Goal: Task Accomplishment & Management: Complete application form

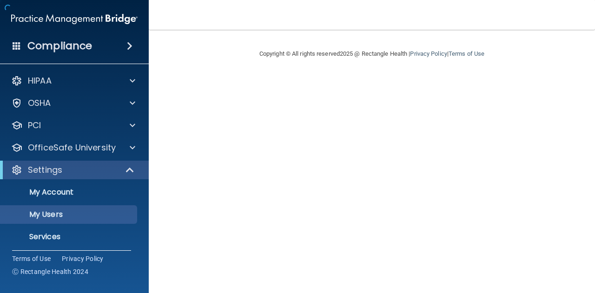
click at [81, 175] on div "Settings" at bounding box center [61, 170] width 115 height 11
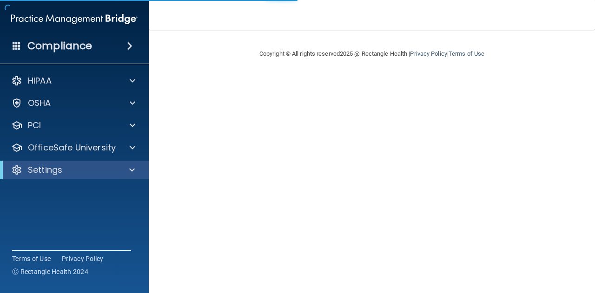
select select "20"
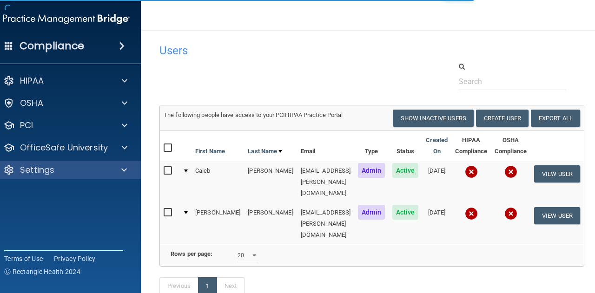
scroll to position [33, 0]
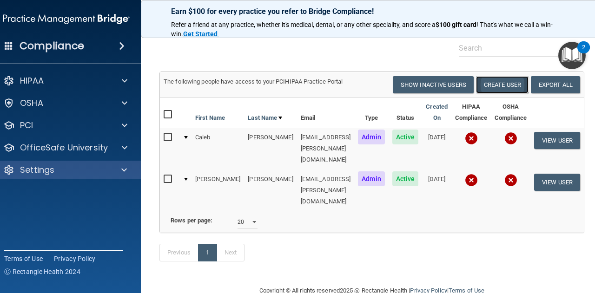
click at [508, 86] on button "Create User" at bounding box center [502, 84] width 53 height 17
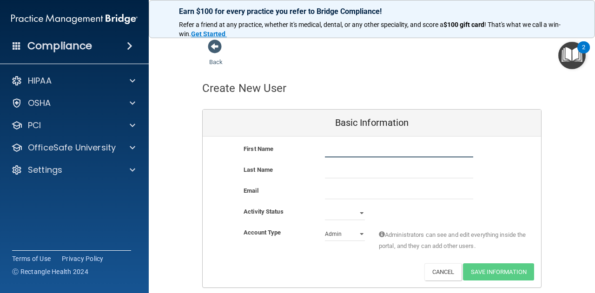
click at [358, 155] on input "text" at bounding box center [399, 151] width 148 height 14
type input "Rockell"
type input "[PERSON_NAME]"
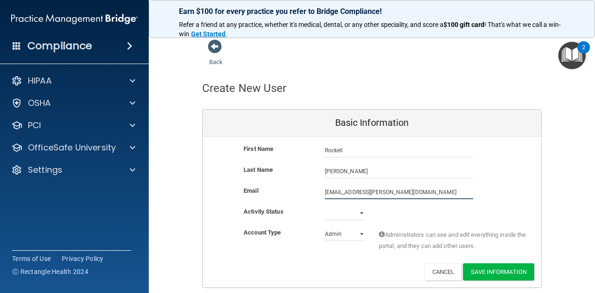
type input "[EMAIL_ADDRESS][PERSON_NAME][DOMAIN_NAME]"
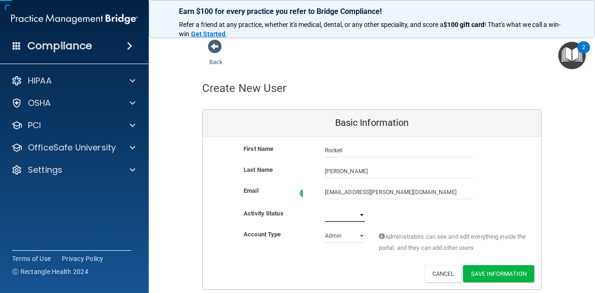
click at [340, 214] on select "Active Inactive" at bounding box center [345, 215] width 40 height 14
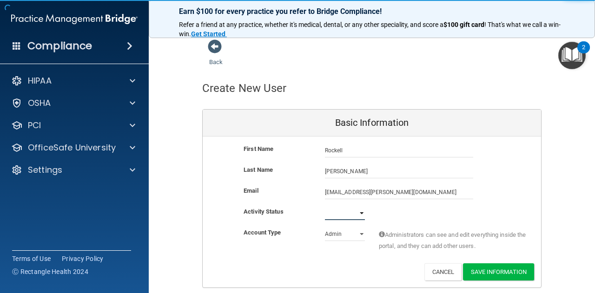
select select "active"
click at [325, 206] on select "Active Inactive" at bounding box center [345, 213] width 40 height 14
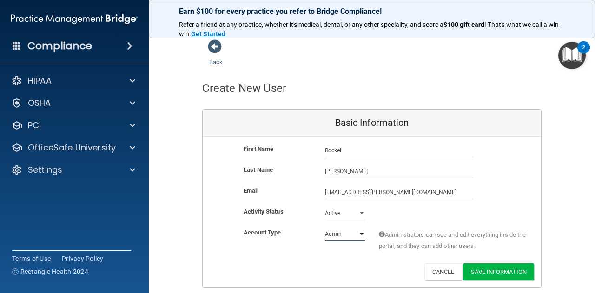
click at [347, 236] on select "Admin Member" at bounding box center [345, 234] width 40 height 14
select select "practice_member"
click at [325, 227] on select "Admin Member" at bounding box center [345, 234] width 40 height 14
click at [505, 277] on button "Save Information" at bounding box center [498, 272] width 71 height 17
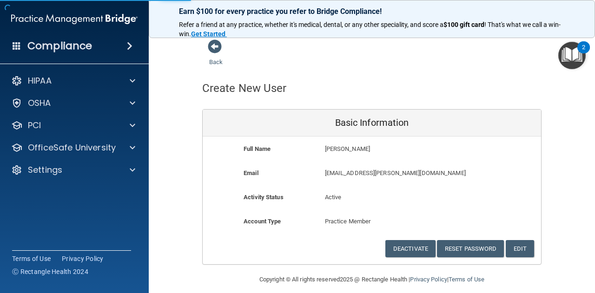
scroll to position [7, 0]
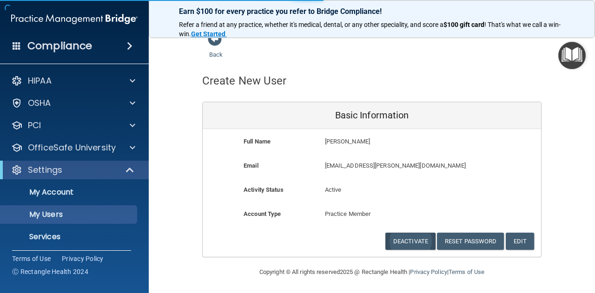
select select "20"
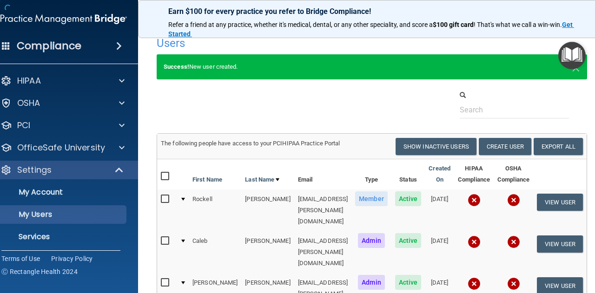
scroll to position [95, 0]
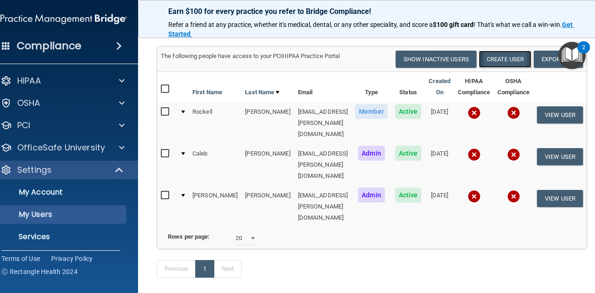
click at [512, 63] on button "Create User" at bounding box center [505, 59] width 53 height 17
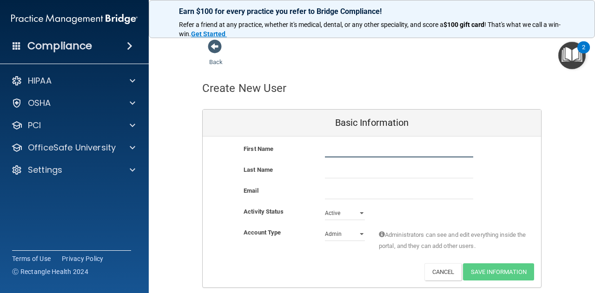
click at [340, 155] on input "text" at bounding box center [399, 151] width 148 height 14
type input "Tacean"
type input "[PERSON_NAME]"
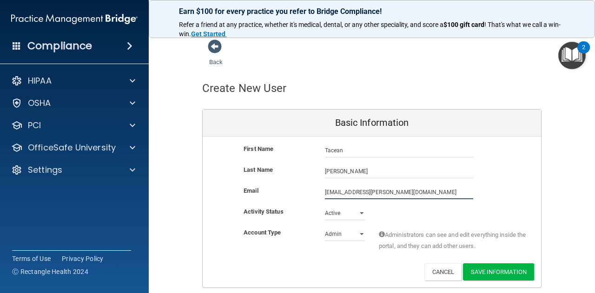
type input "[EMAIL_ADDRESS][PERSON_NAME][DOMAIN_NAME]"
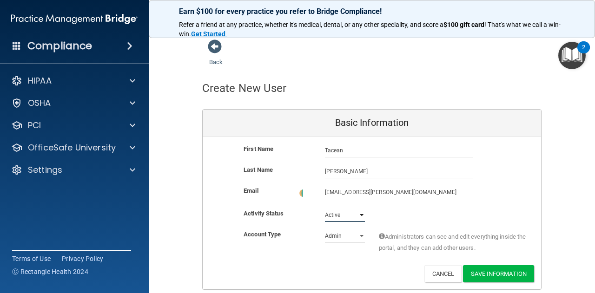
click at [348, 212] on select "Active Inactive" at bounding box center [345, 215] width 40 height 14
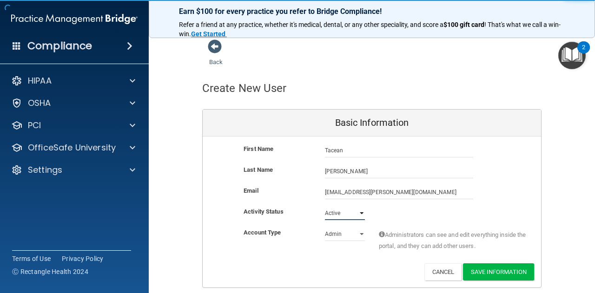
click at [348, 212] on select "Active Inactive" at bounding box center [345, 213] width 40 height 14
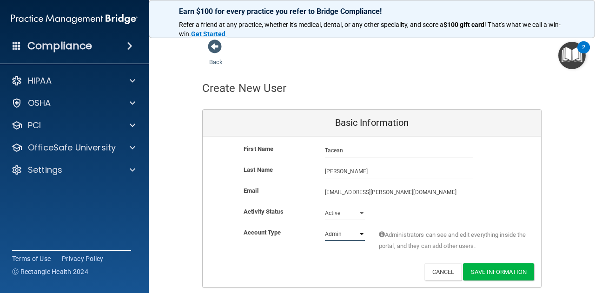
click at [346, 233] on select "Admin Member" at bounding box center [345, 234] width 40 height 14
click at [325, 227] on select "Admin Member" at bounding box center [345, 234] width 40 height 14
click at [497, 272] on button "Save Information" at bounding box center [498, 272] width 71 height 17
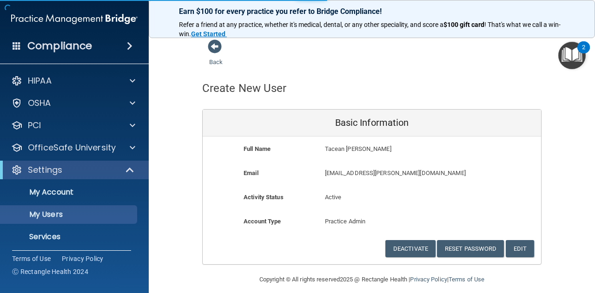
select select "20"
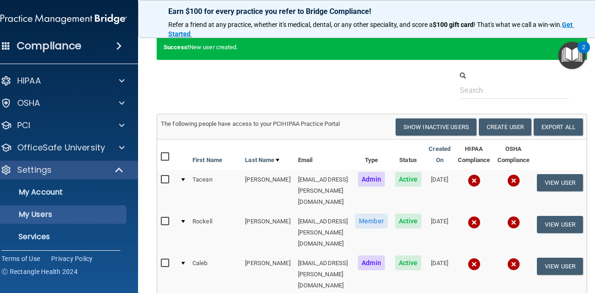
scroll to position [28, 0]
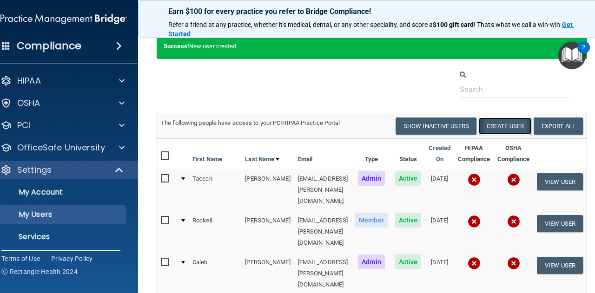
click at [516, 129] on button "Create User" at bounding box center [505, 126] width 53 height 17
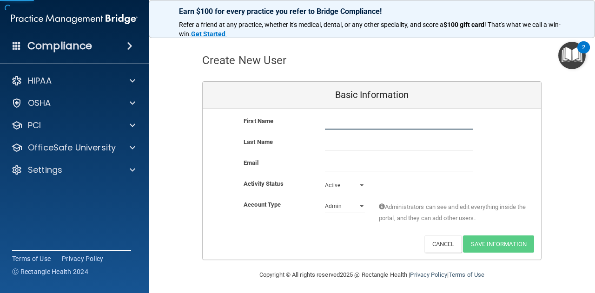
click at [368, 118] on input "text" at bounding box center [399, 123] width 148 height 14
type input "Eureka"
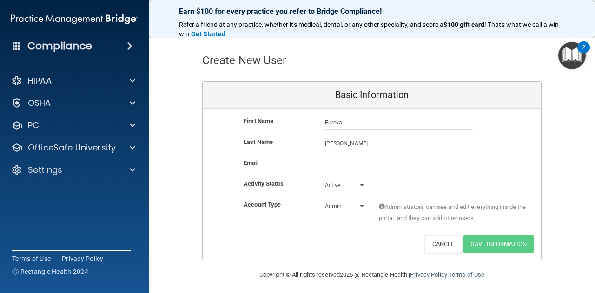
type input "[PERSON_NAME]"
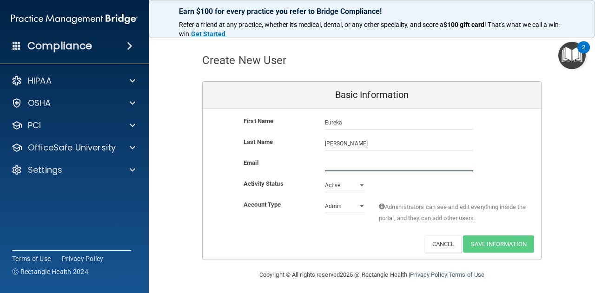
click at [338, 162] on input "email" at bounding box center [399, 165] width 148 height 14
paste input "[EMAIL_ADDRESS][PERSON_NAME][DOMAIN_NAME]"
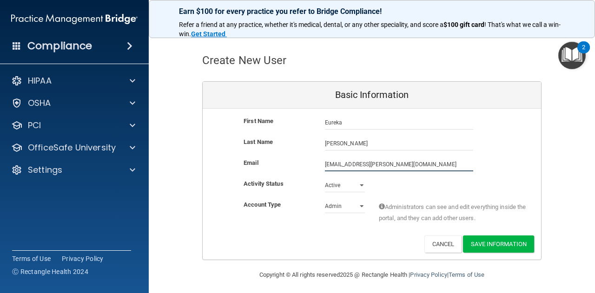
type input "[EMAIL_ADDRESS][PERSON_NAME][DOMAIN_NAME]"
click at [351, 204] on select "Admin Member" at bounding box center [345, 207] width 40 height 14
select select "practice_member"
click at [325, 200] on select "Admin Member" at bounding box center [345, 207] width 40 height 14
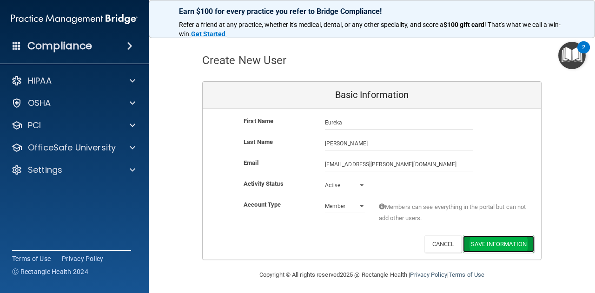
click at [475, 242] on button "Save Information" at bounding box center [498, 244] width 71 height 17
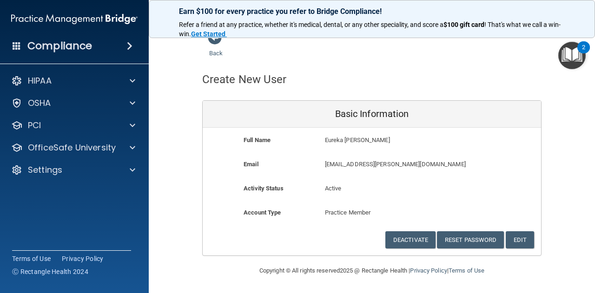
scroll to position [7, 0]
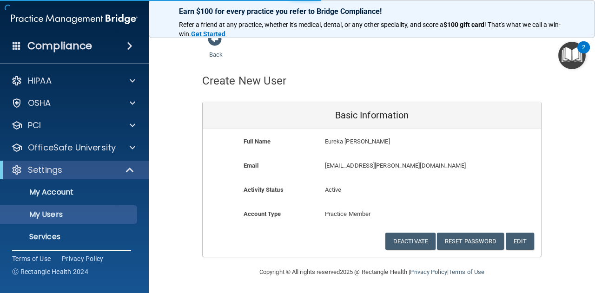
scroll to position [146, 0]
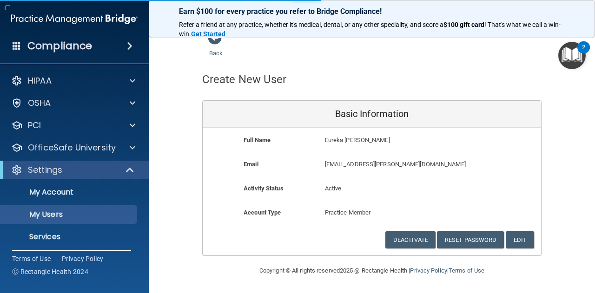
select select "20"
